Goal: Task Accomplishment & Management: Manage account settings

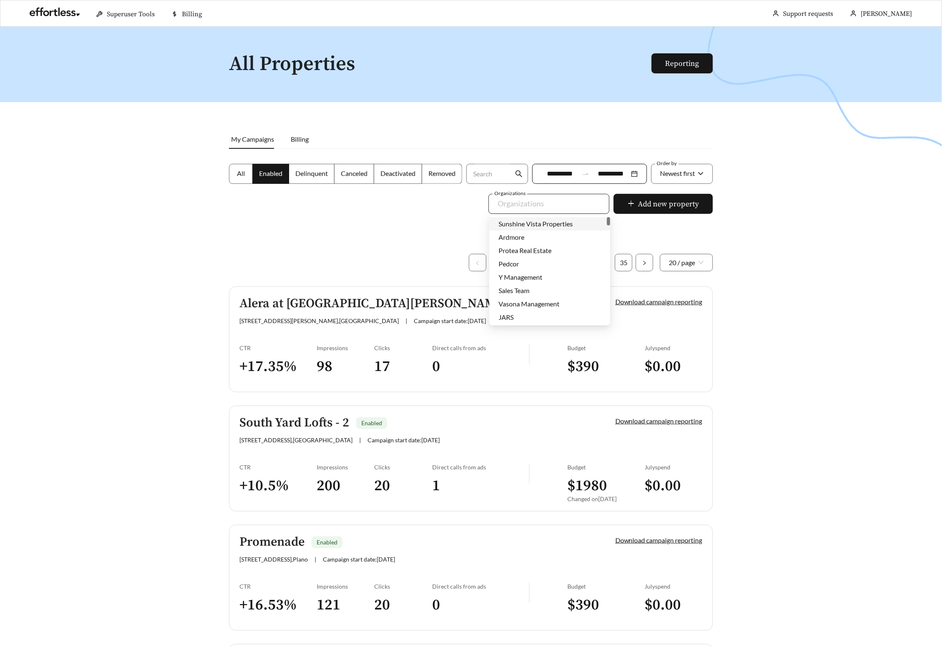
click at [530, 207] on div at bounding box center [543, 203] width 102 height 13
type input "*****"
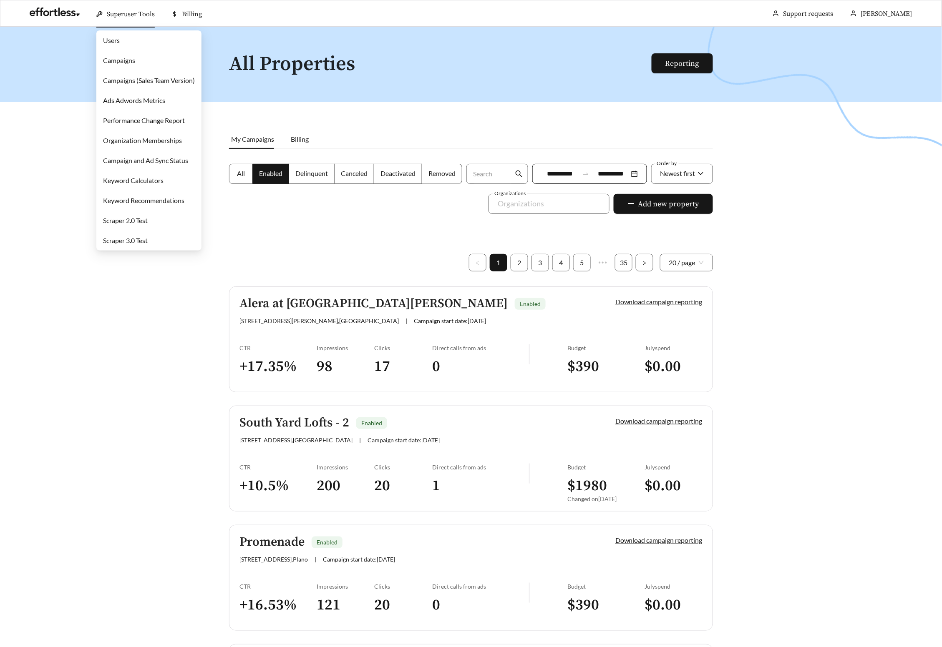
click at [135, 64] on link "Campaigns" at bounding box center [119, 60] width 32 height 8
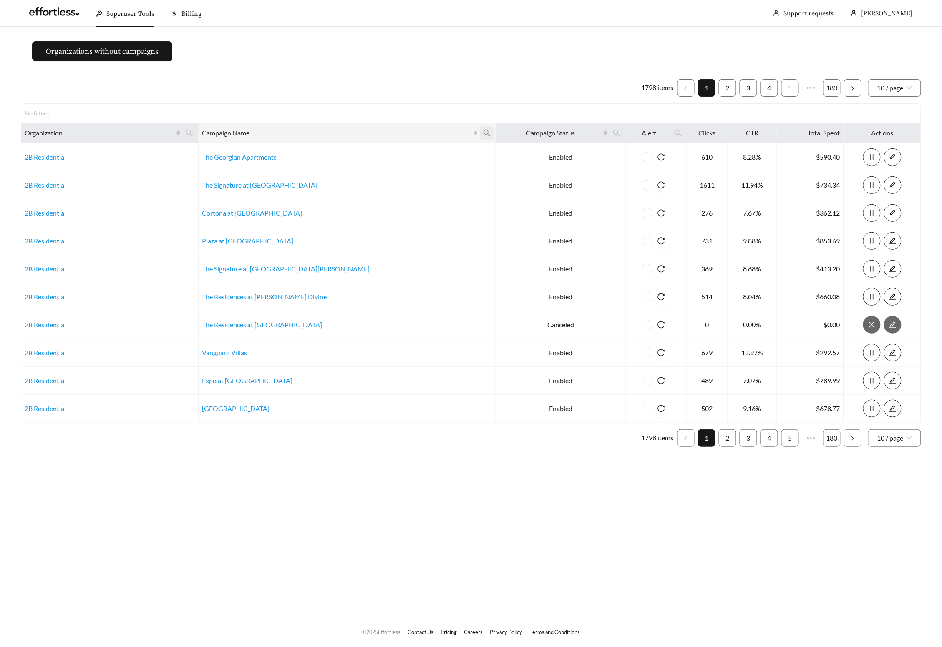
click at [483, 134] on icon "search" at bounding box center [487, 133] width 8 height 8
click at [400, 152] on input "text" at bounding box center [374, 154] width 85 height 18
type input "*****"
click at [407, 175] on span "Ok" at bounding box center [404, 174] width 7 height 8
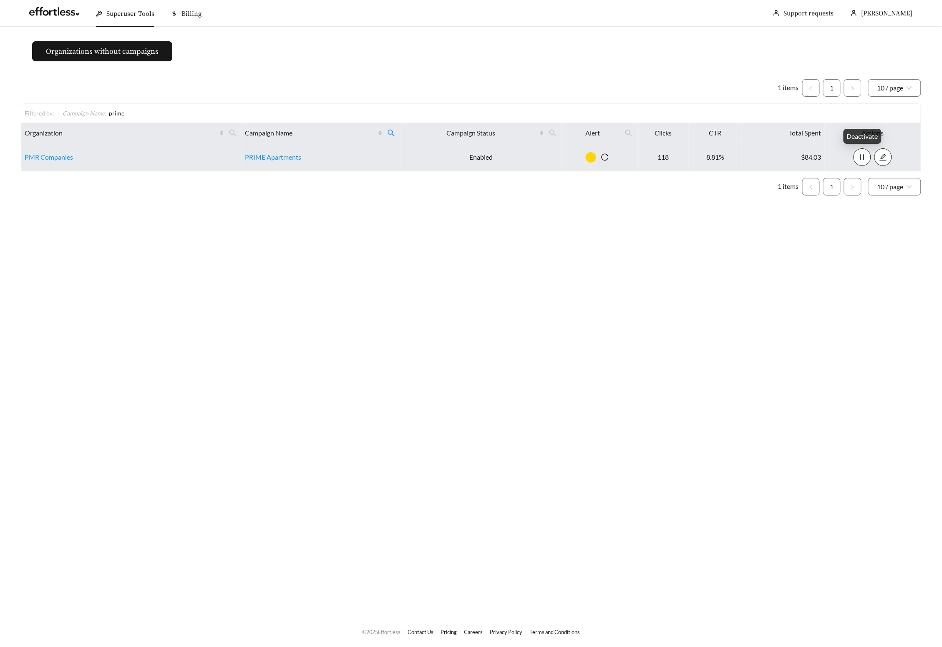
click at [864, 155] on icon "pause" at bounding box center [862, 157] width 8 height 8
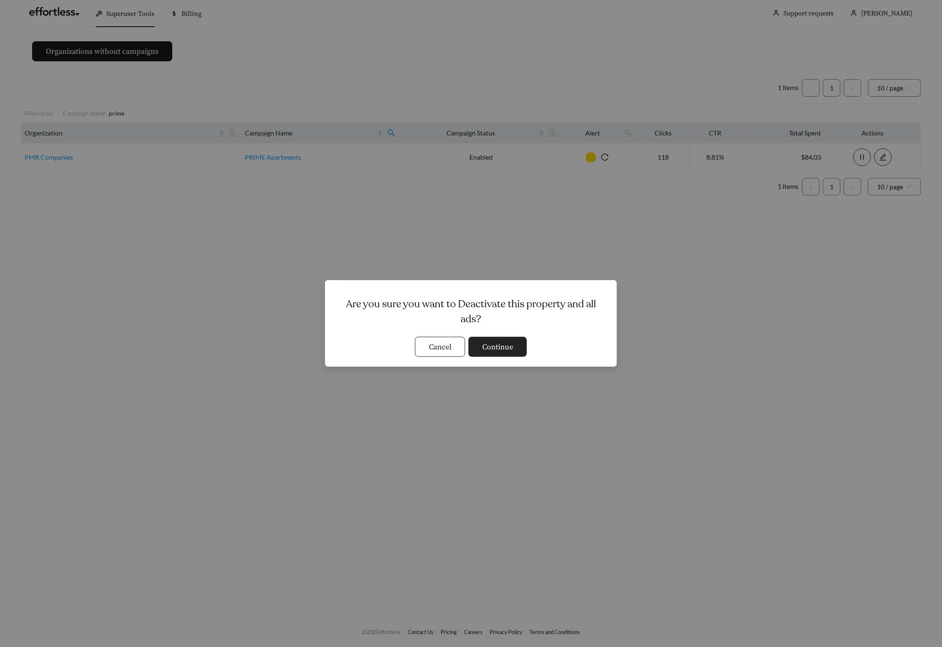
click at [497, 346] on span "Continue" at bounding box center [497, 347] width 31 height 11
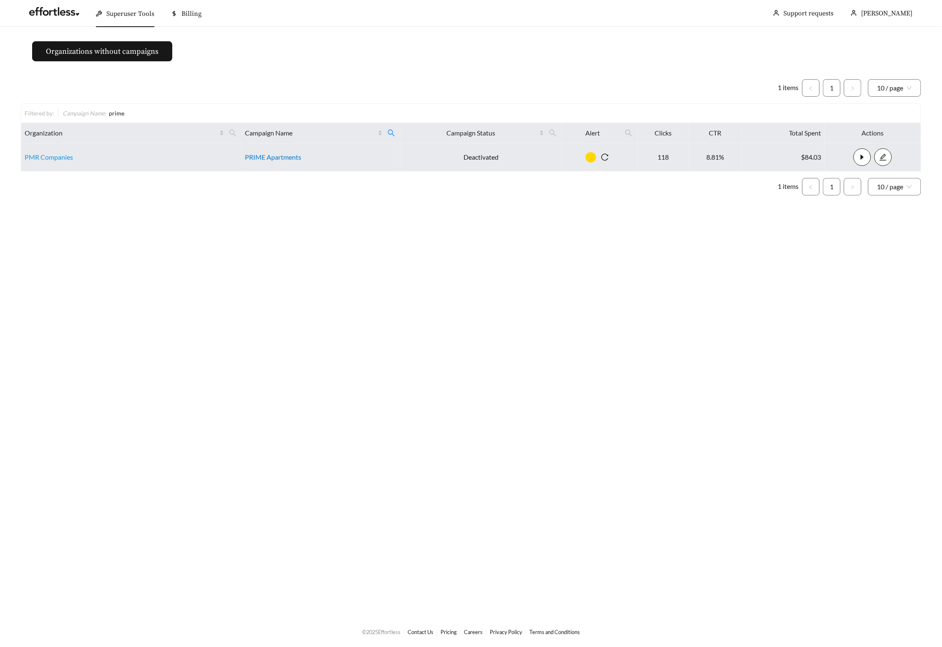
click at [266, 158] on link "PRIME Apartments" at bounding box center [273, 157] width 56 height 8
click at [38, 156] on link "PMR Companies" at bounding box center [49, 157] width 48 height 8
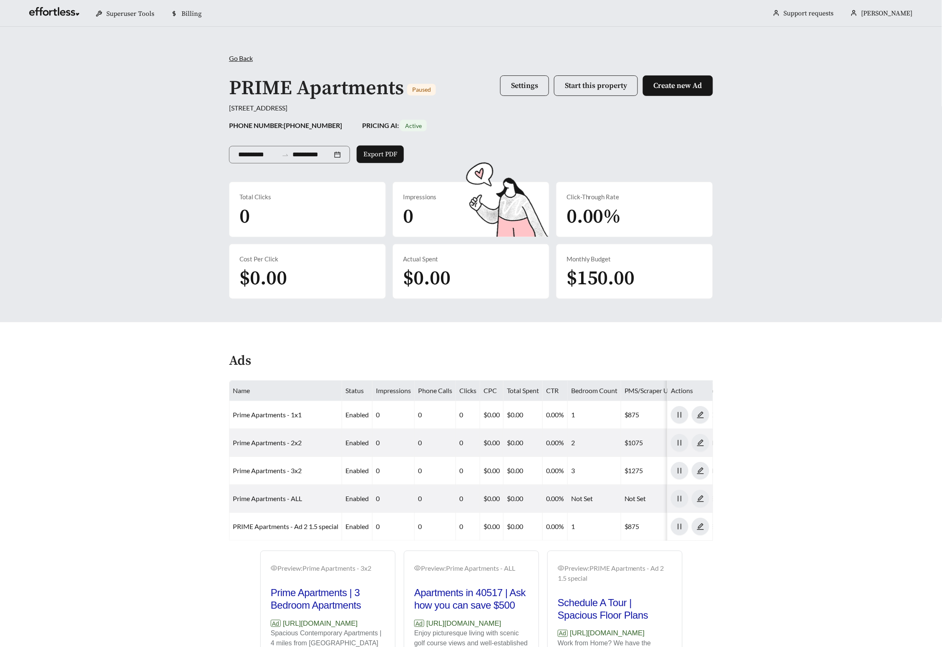
click at [238, 58] on span "Go Back" at bounding box center [241, 58] width 24 height 8
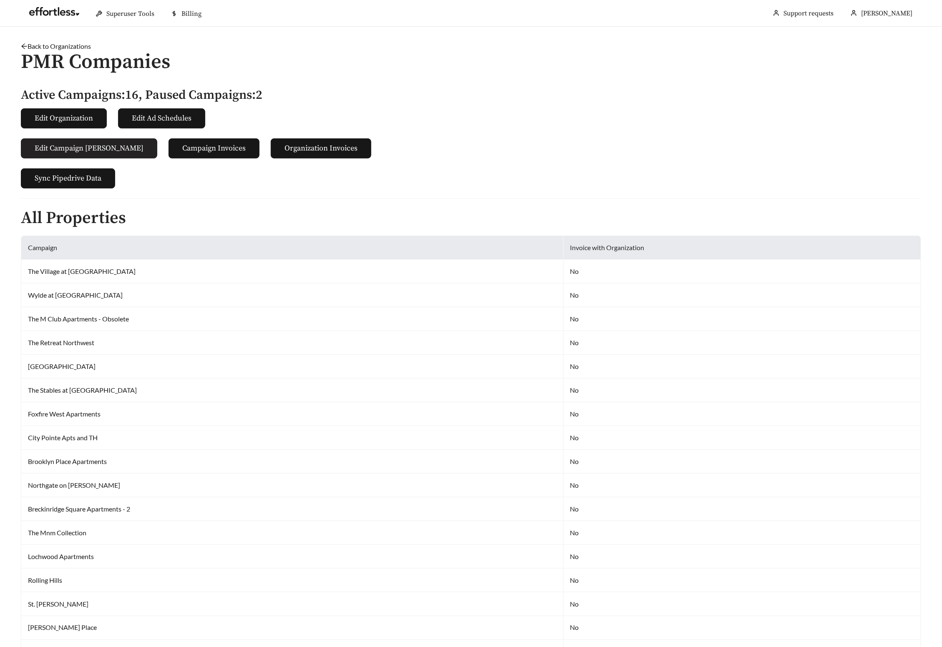
click at [93, 150] on span "Edit Campaign Billings" at bounding box center [89, 148] width 109 height 11
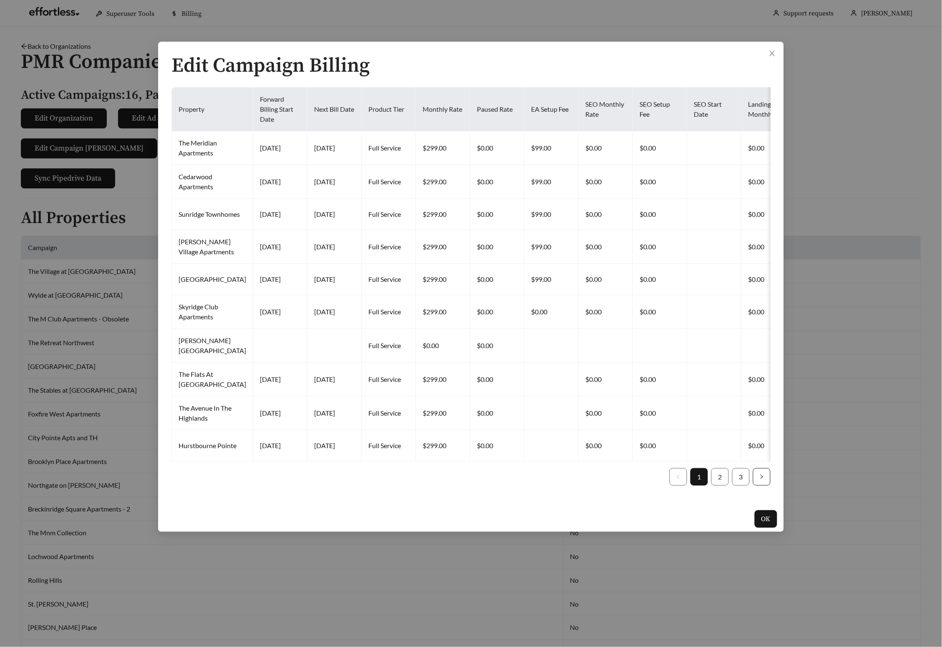
click at [759, 486] on button "button" at bounding box center [762, 477] width 18 height 18
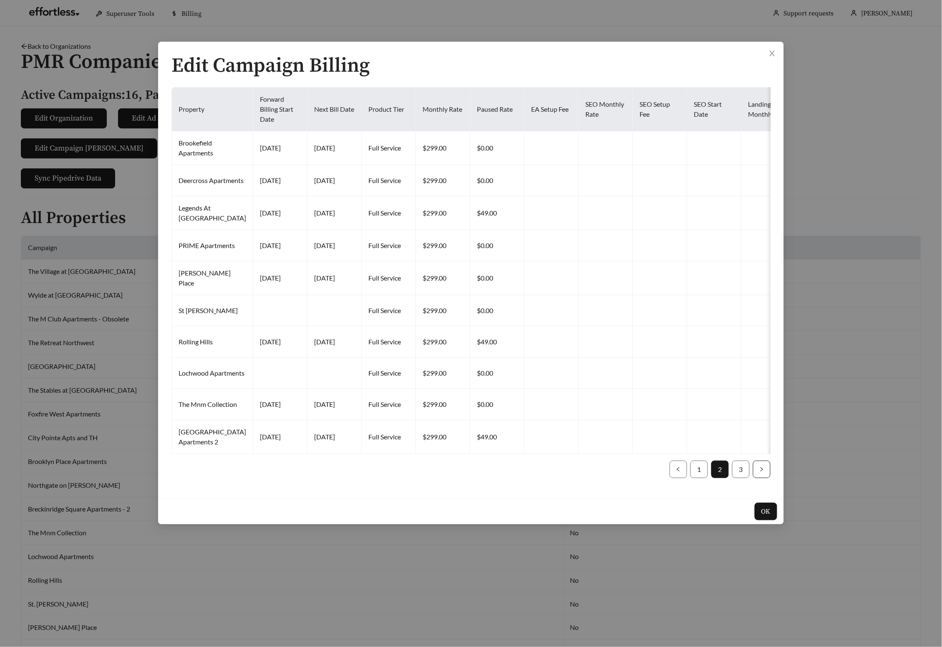
click at [760, 478] on button "button" at bounding box center [762, 470] width 18 height 18
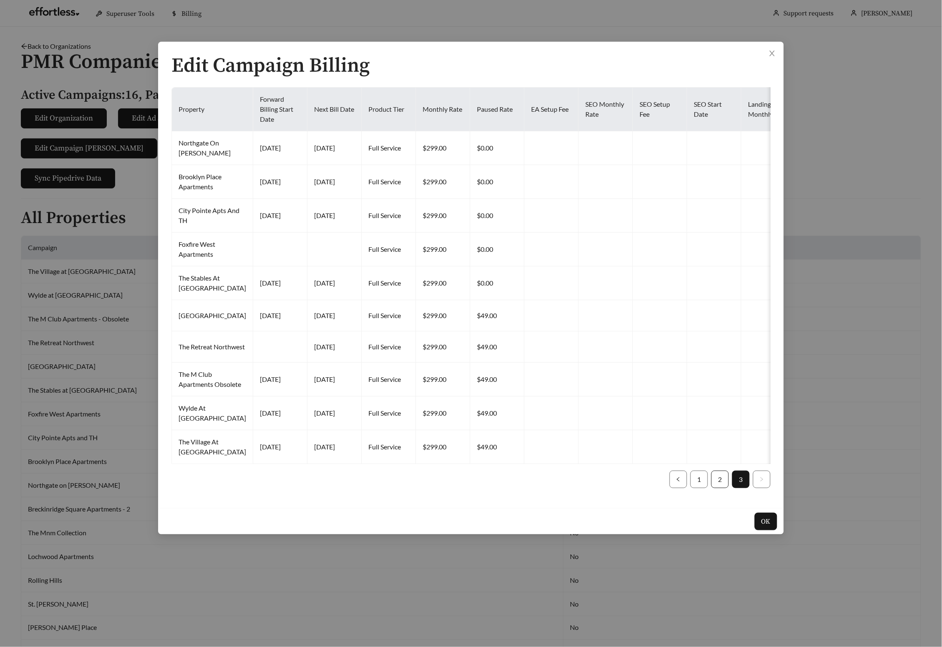
click at [721, 488] on link "2" at bounding box center [720, 479] width 17 height 17
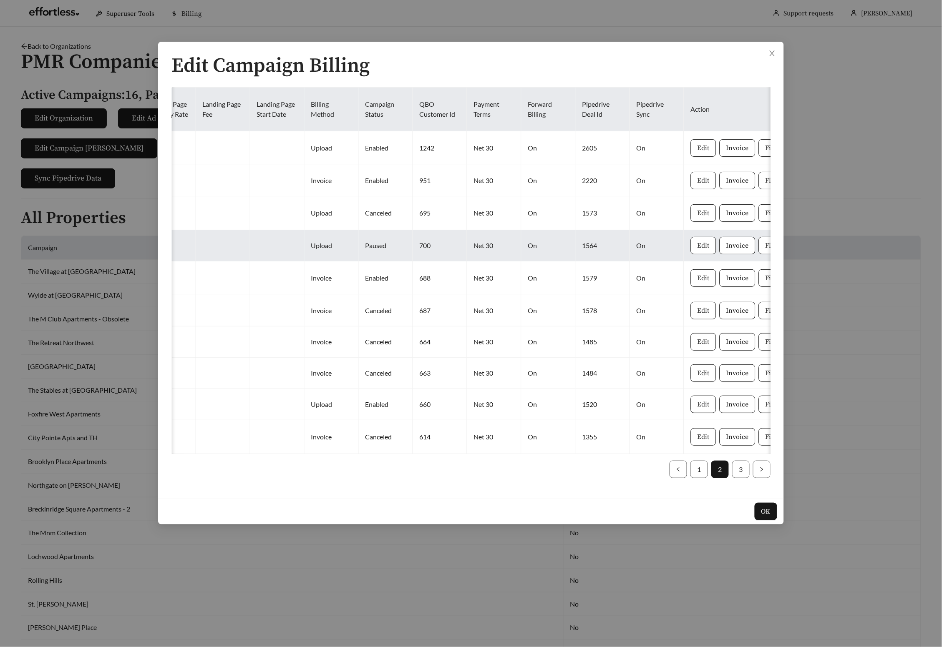
scroll to position [0, 619]
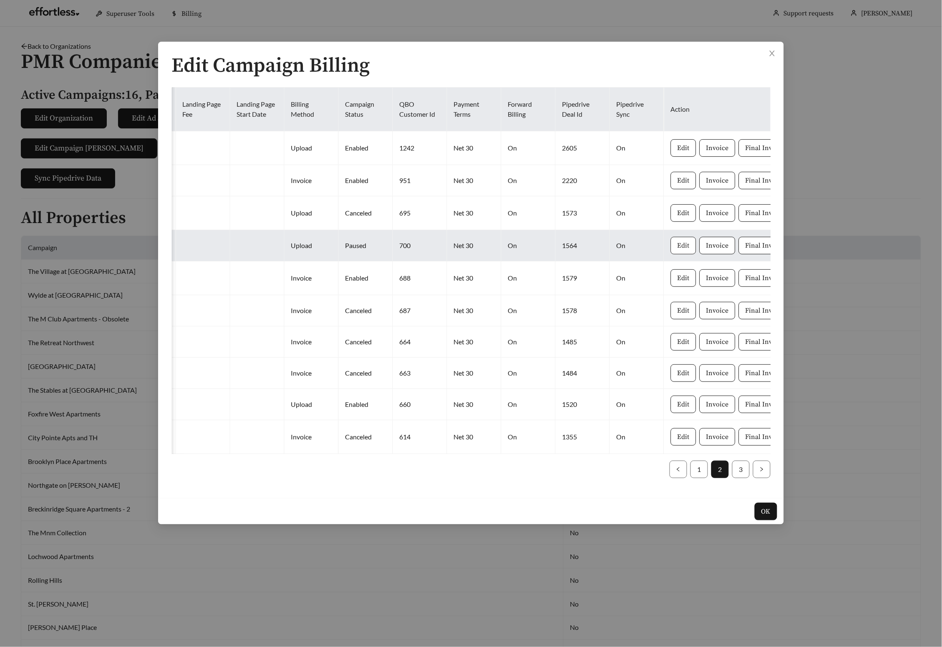
click at [677, 251] on span "Edit" at bounding box center [683, 246] width 12 height 10
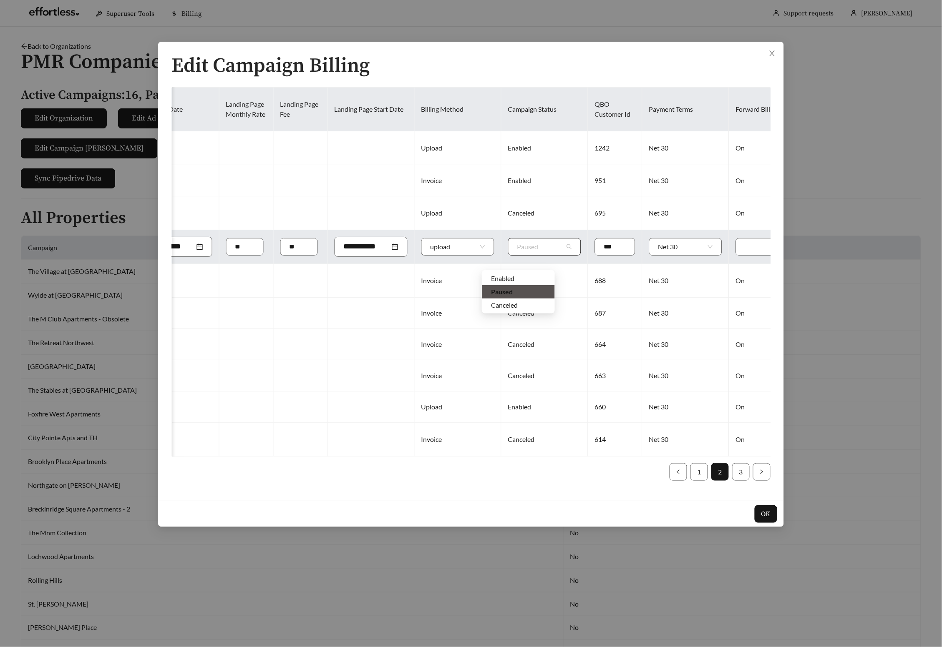
click at [546, 256] on div "Paused" at bounding box center [544, 247] width 73 height 18
click at [517, 302] on div "Canceled" at bounding box center [518, 305] width 55 height 9
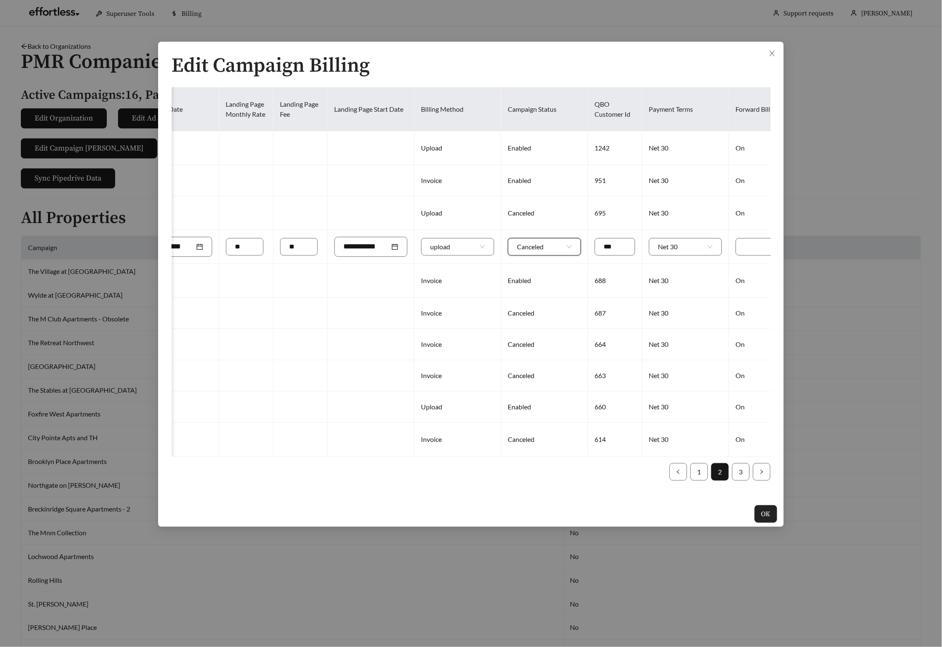
click at [763, 519] on span "OK" at bounding box center [765, 514] width 9 height 10
